Goal: Information Seeking & Learning: Learn about a topic

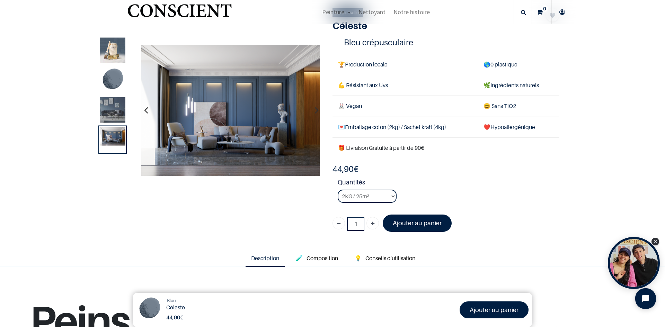
scroll to position [381, 0]
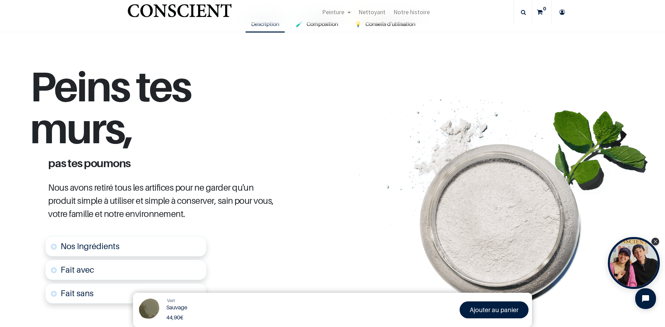
scroll to position [93, 0]
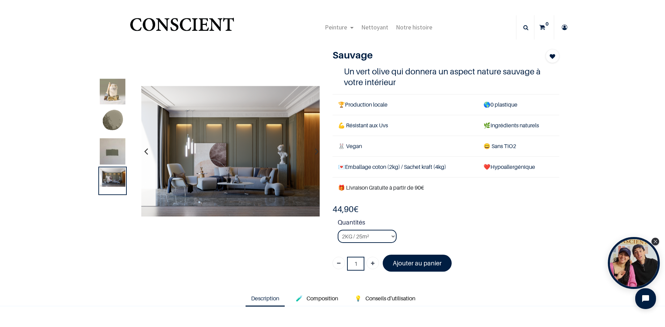
click at [112, 124] on img at bounding box center [113, 121] width 26 height 26
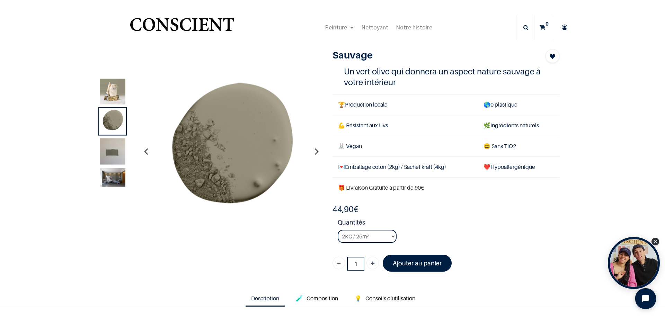
click at [115, 177] on img at bounding box center [113, 177] width 26 height 19
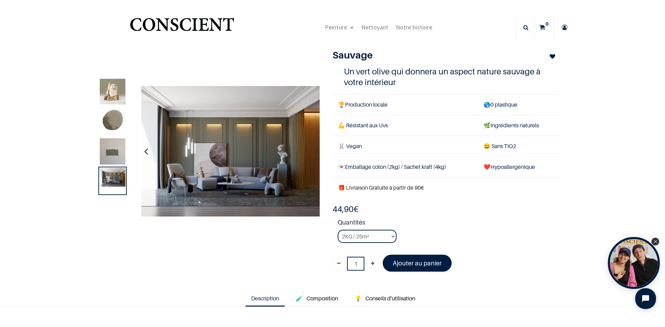
scroll to position [69, 0]
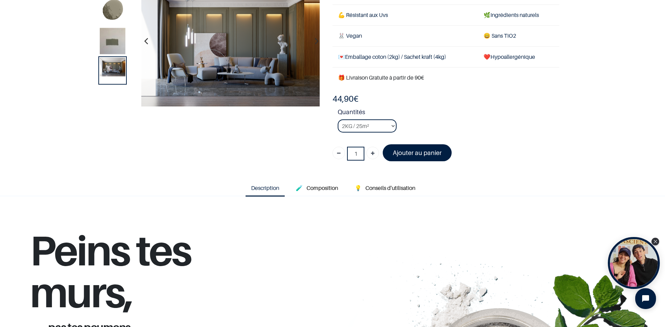
click at [315, 42] on icon "button" at bounding box center [317, 41] width 4 height 19
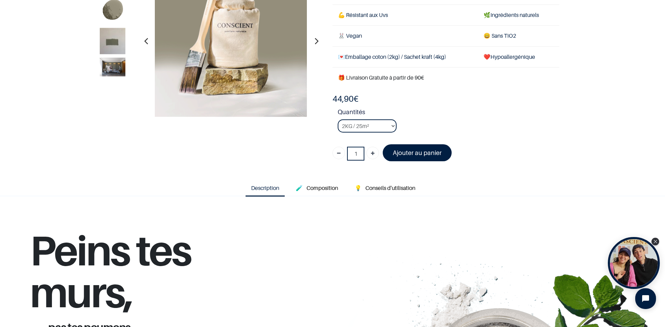
click at [315, 42] on icon "button" at bounding box center [317, 41] width 4 height 19
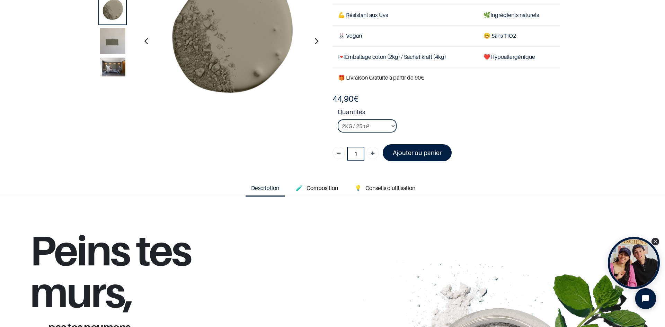
click at [315, 42] on icon "button" at bounding box center [317, 41] width 4 height 19
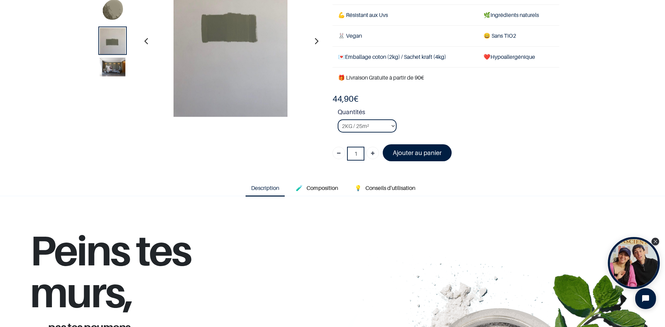
click at [315, 42] on icon "button" at bounding box center [317, 41] width 4 height 19
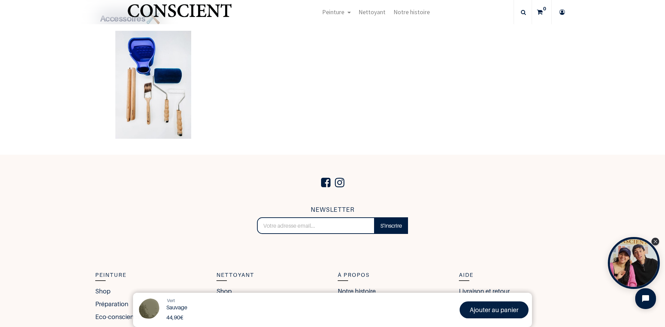
scroll to position [1516, 0]
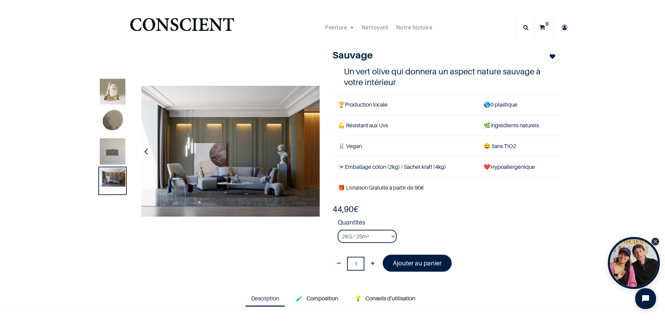
click at [228, 166] on img at bounding box center [230, 151] width 179 height 131
click at [227, 156] on img at bounding box center [230, 151] width 179 height 131
click at [220, 163] on img at bounding box center [230, 151] width 179 height 131
drag, startPoint x: 220, startPoint y: 163, endPoint x: 220, endPoint y: 180, distance: 16.6
click at [220, 180] on img at bounding box center [230, 151] width 179 height 131
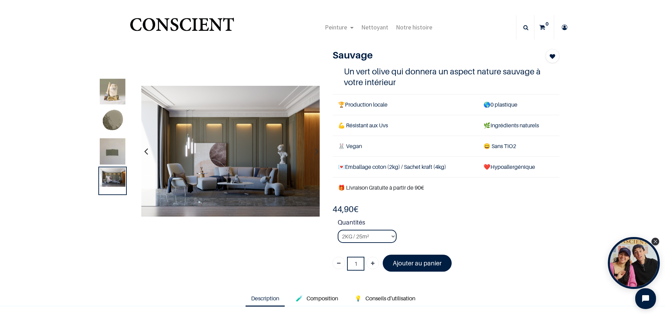
drag, startPoint x: 205, startPoint y: 172, endPoint x: 268, endPoint y: 40, distance: 146.3
click at [268, 40] on div "Peinture Shop Inspiration new Préparation Blog" at bounding box center [378, 27] width 275 height 24
click at [110, 118] on img at bounding box center [113, 121] width 26 height 26
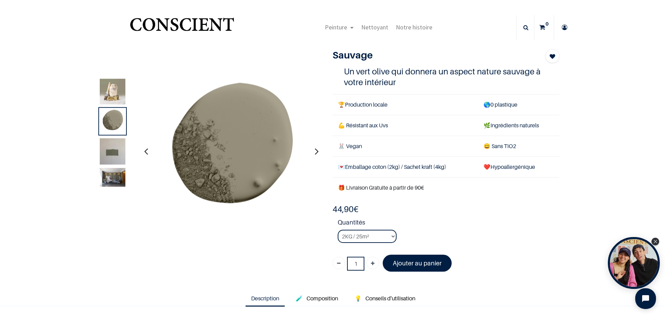
click at [111, 89] on img at bounding box center [113, 92] width 26 height 26
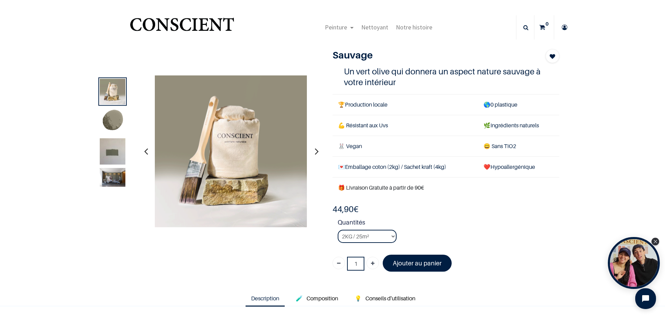
click at [104, 154] on img at bounding box center [113, 155] width 26 height 34
